Goal: Check status: Check status

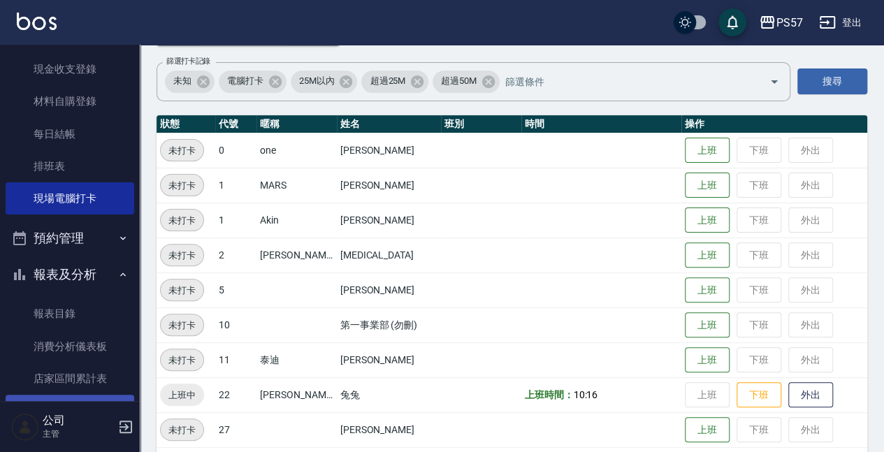
scroll to position [186, 0]
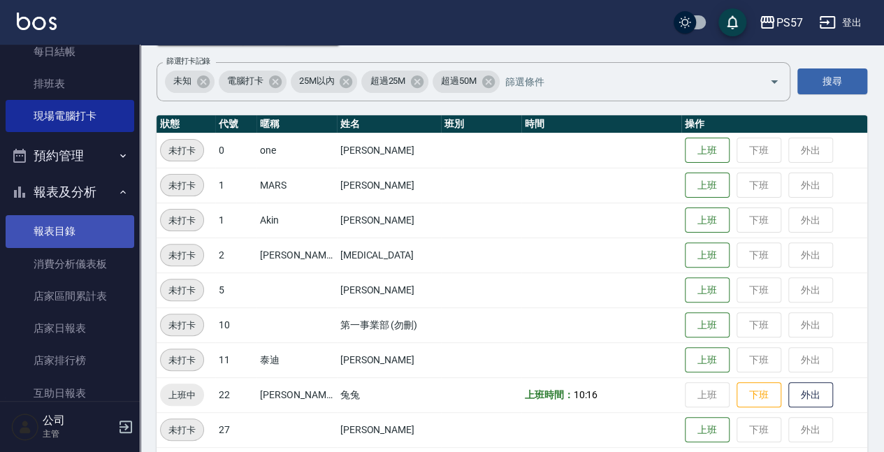
click at [78, 231] on link "報表目錄" at bounding box center [70, 231] width 129 height 32
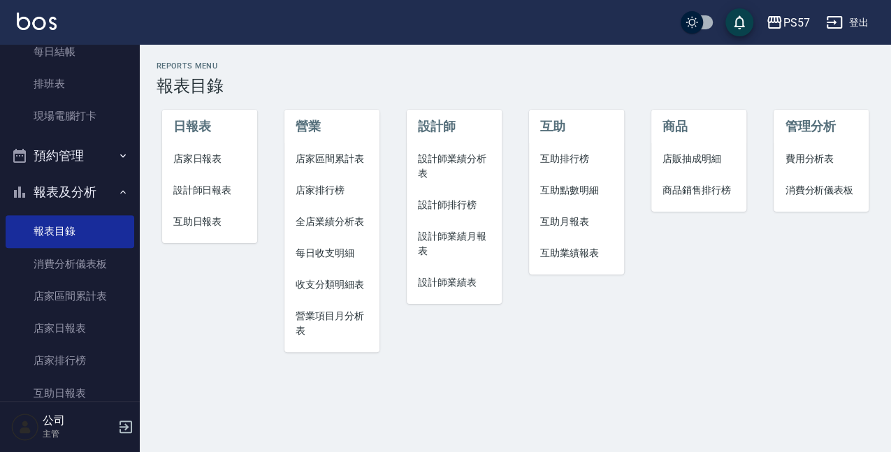
click at [203, 159] on span "店家日報表" at bounding box center [209, 159] width 73 height 15
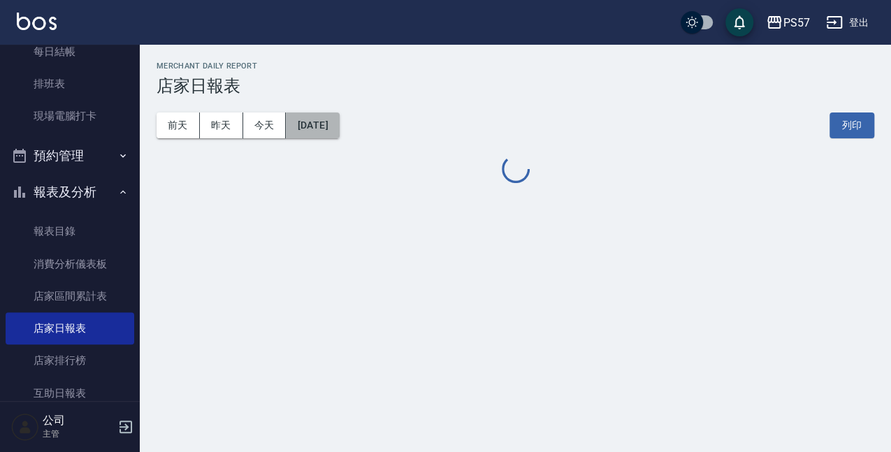
click at [314, 130] on button "[DATE]" at bounding box center [312, 126] width 53 height 26
click at [280, 123] on button "今天" at bounding box center [264, 126] width 43 height 26
click at [338, 127] on button "[DATE]" at bounding box center [312, 126] width 53 height 26
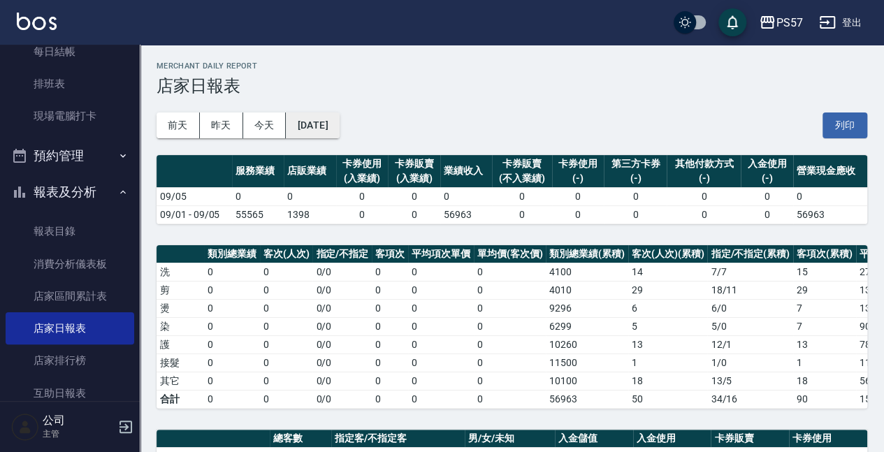
click at [334, 126] on button "[DATE]" at bounding box center [312, 126] width 53 height 26
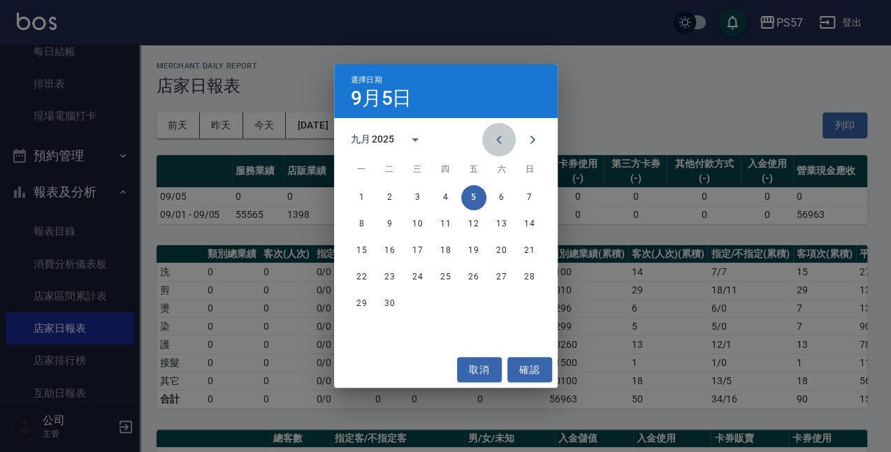
click at [497, 148] on icon "Previous month" at bounding box center [499, 139] width 17 height 17
click at [523, 308] on button "31" at bounding box center [529, 304] width 25 height 25
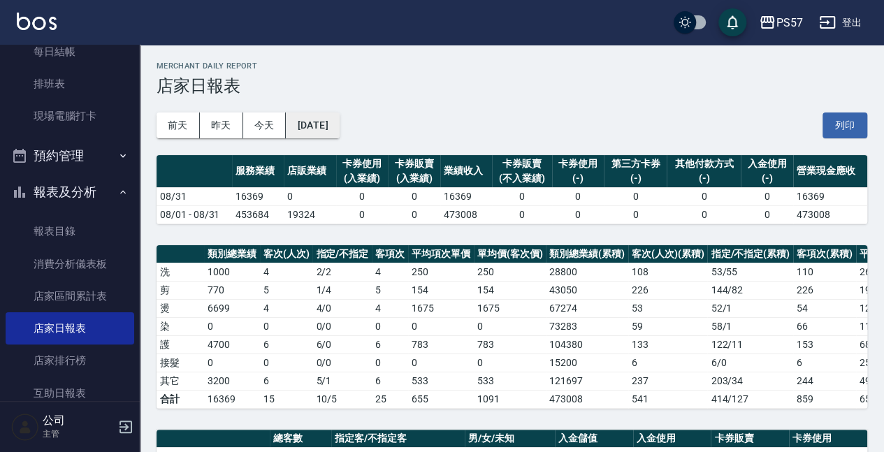
click at [339, 120] on button "[DATE]" at bounding box center [312, 126] width 53 height 26
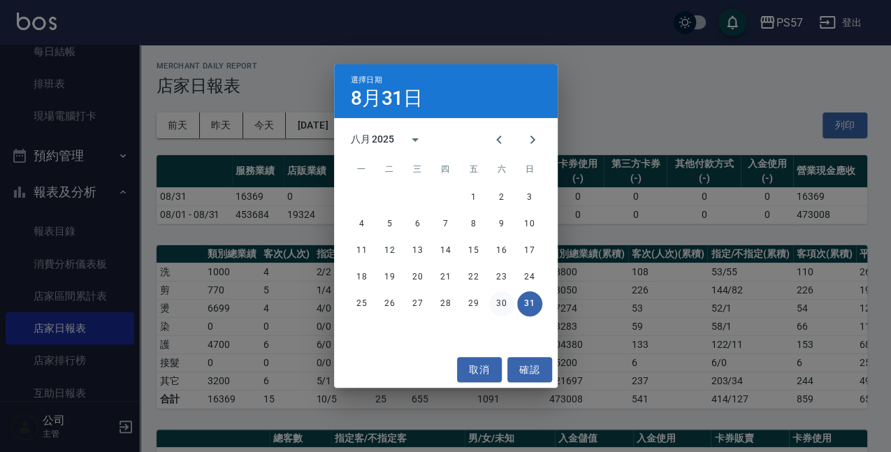
click at [499, 308] on button "30" at bounding box center [501, 304] width 25 height 25
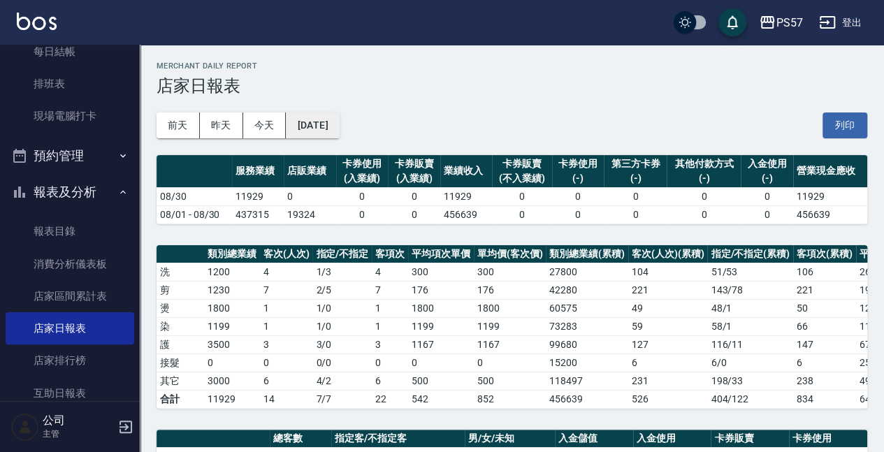
click at [339, 124] on button "[DATE]" at bounding box center [312, 126] width 53 height 26
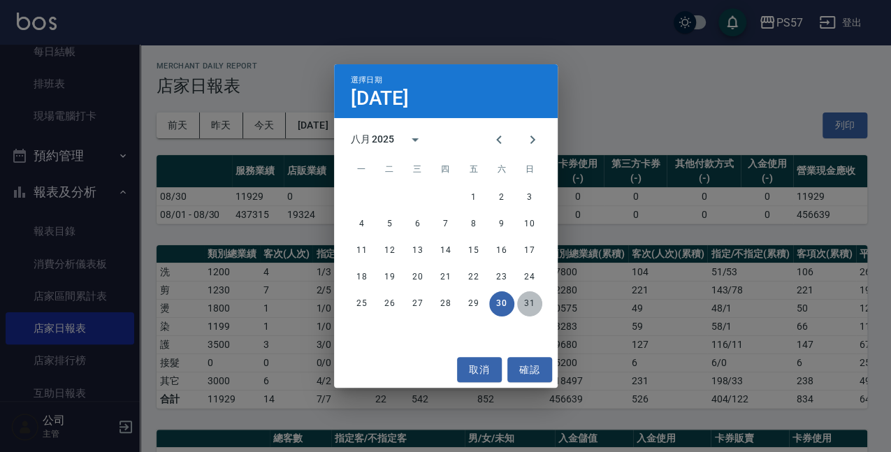
click at [530, 302] on button "31" at bounding box center [529, 304] width 25 height 25
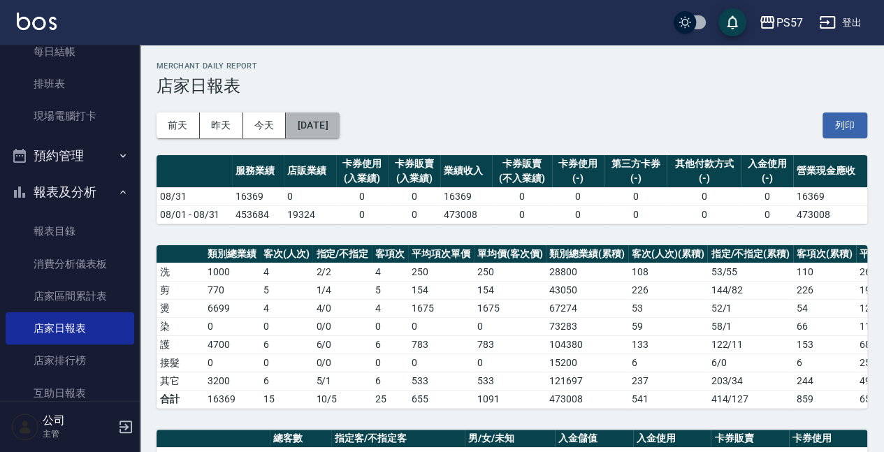
click at [324, 126] on button "[DATE]" at bounding box center [312, 126] width 53 height 26
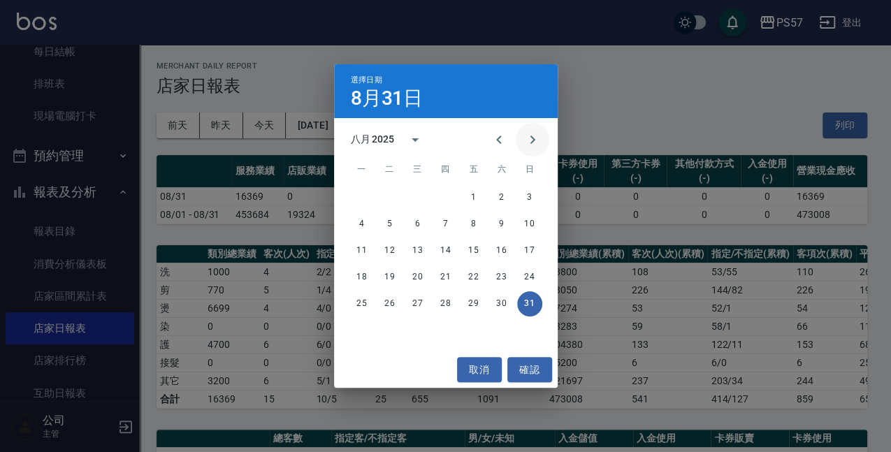
click at [537, 143] on icon "Next month" at bounding box center [532, 139] width 17 height 17
click at [365, 196] on button "1" at bounding box center [362, 197] width 25 height 25
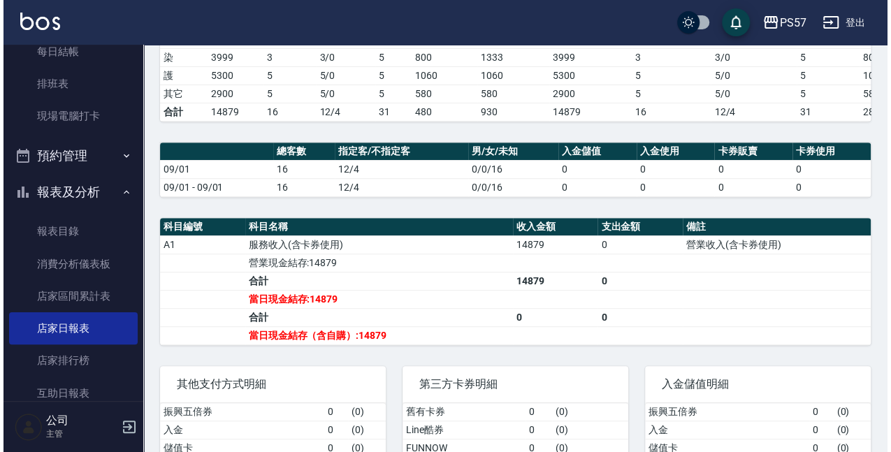
scroll to position [46, 0]
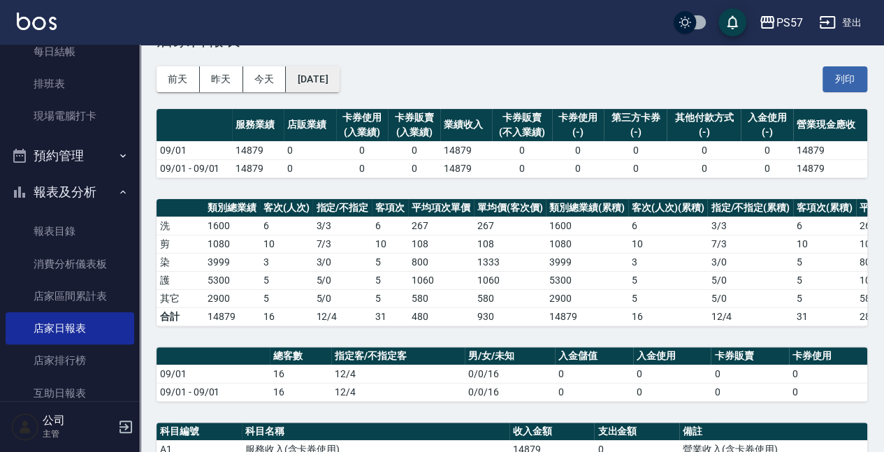
click at [321, 65] on div "[DATE] [DATE] [DATE] [DATE] 列印" at bounding box center [512, 79] width 711 height 59
click at [327, 75] on button "[DATE]" at bounding box center [312, 79] width 53 height 26
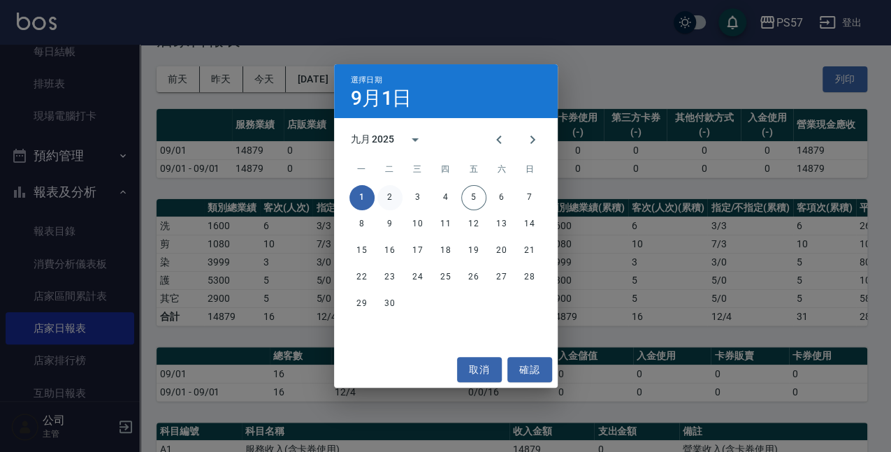
click at [389, 197] on button "2" at bounding box center [390, 197] width 25 height 25
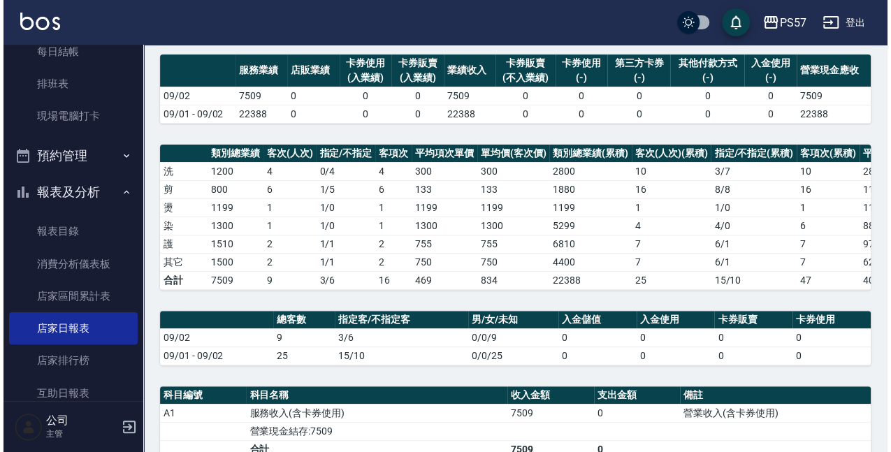
scroll to position [46, 0]
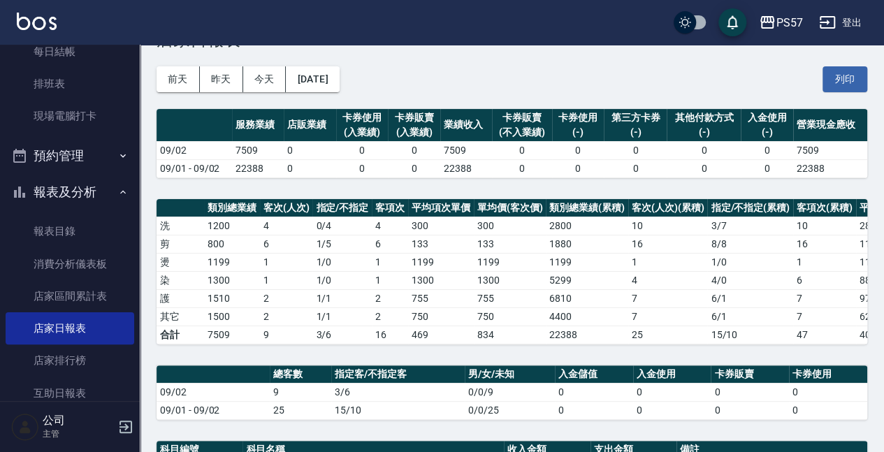
click at [317, 95] on div "[DATE] [DATE] [DATE] [DATE] 列印" at bounding box center [512, 79] width 711 height 59
click at [336, 81] on button "[DATE]" at bounding box center [312, 79] width 53 height 26
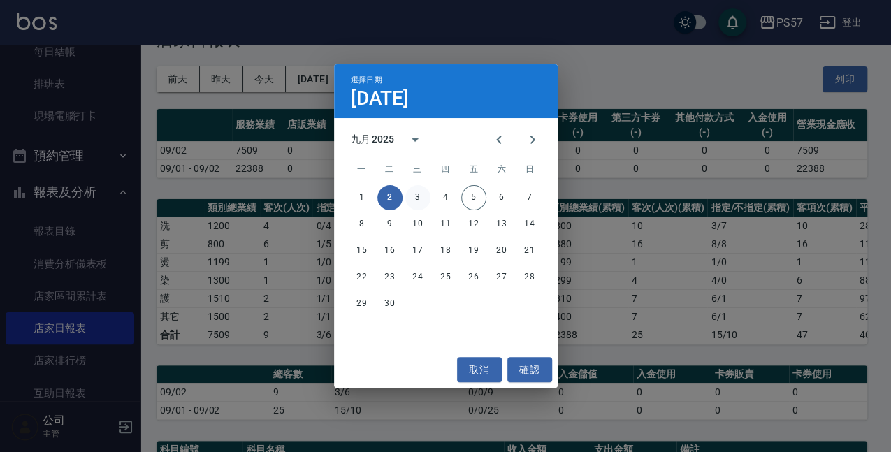
click at [424, 200] on button "3" at bounding box center [418, 197] width 25 height 25
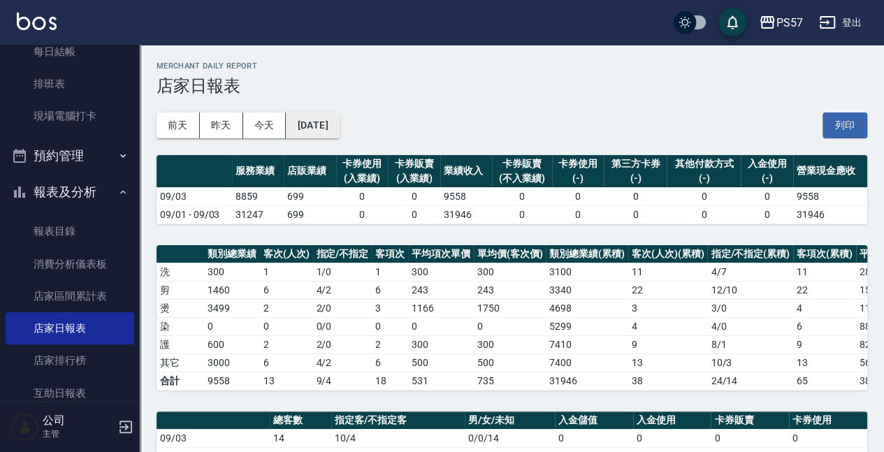
click at [338, 120] on button "[DATE]" at bounding box center [312, 126] width 53 height 26
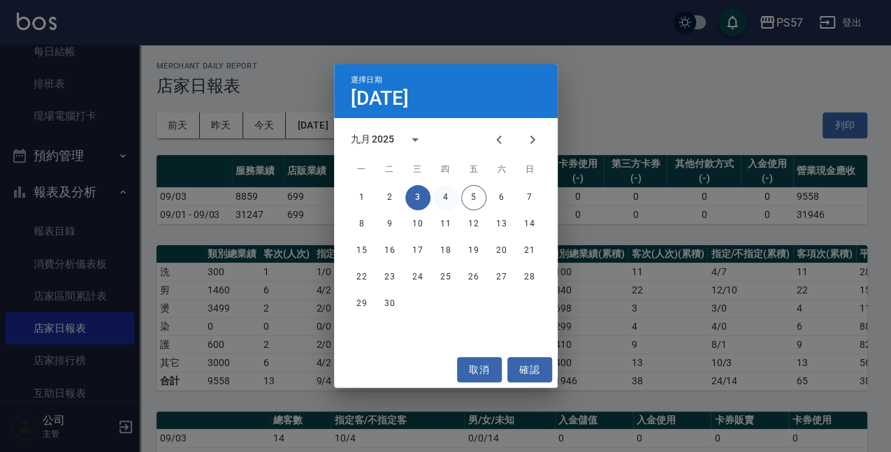
click at [445, 196] on button "4" at bounding box center [445, 197] width 25 height 25
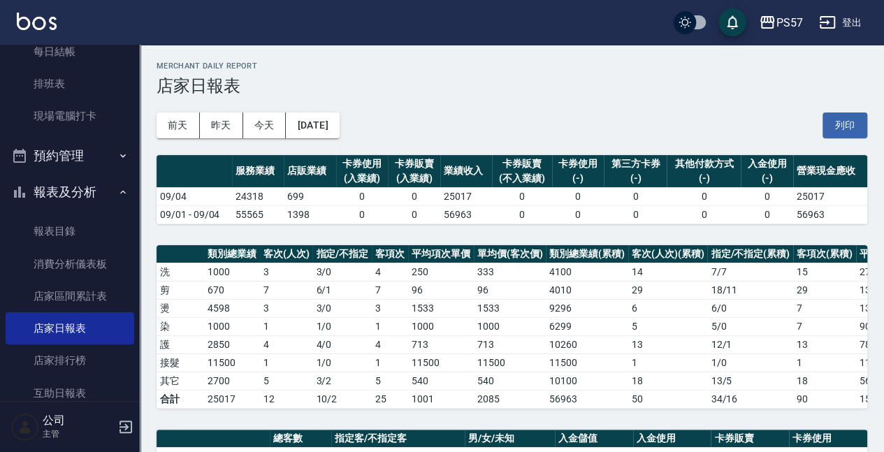
scroll to position [373, 0]
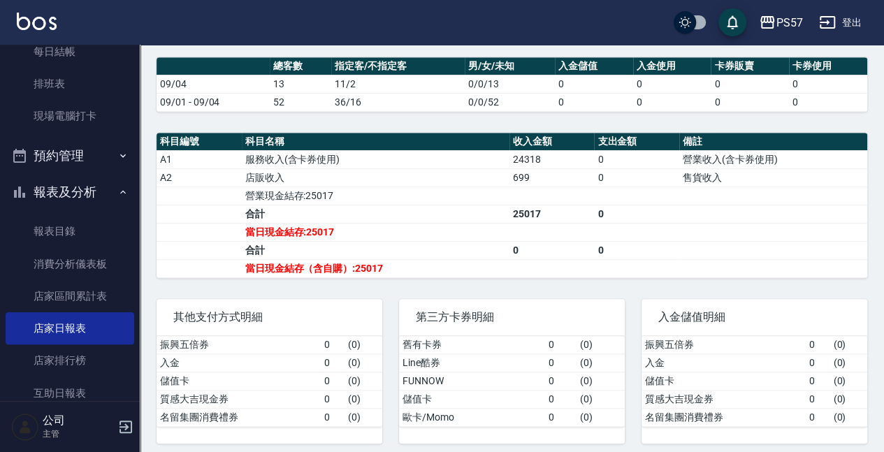
click at [45, 227] on link "報表目錄" at bounding box center [70, 231] width 129 height 32
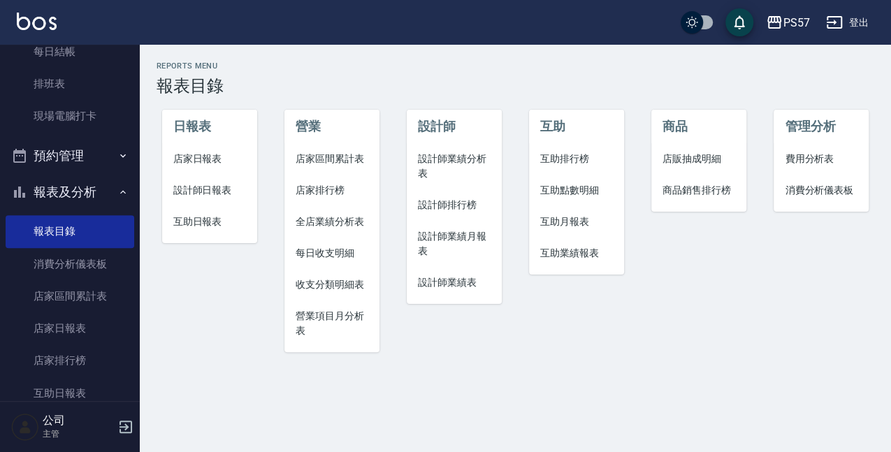
click at [217, 159] on span "店家日報表" at bounding box center [209, 159] width 73 height 15
